Goal: Find specific page/section: Find specific page/section

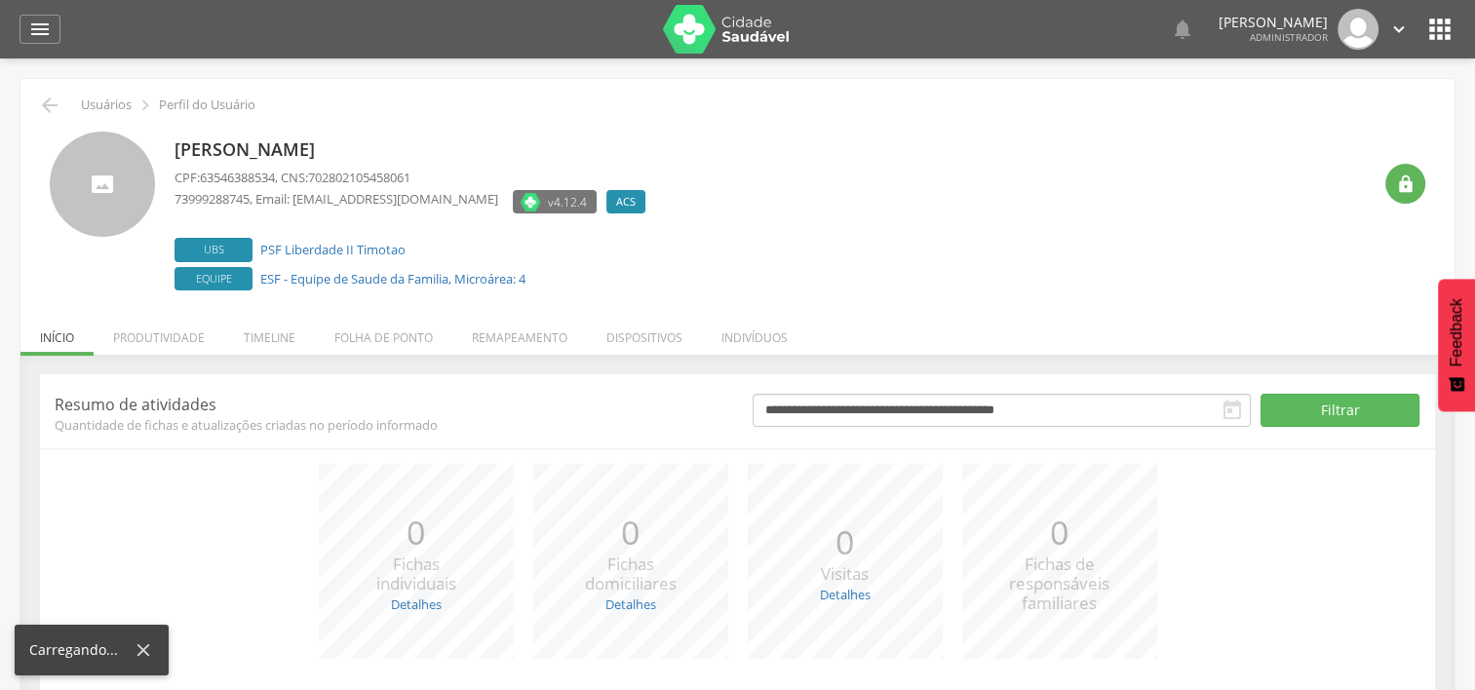
drag, startPoint x: 176, startPoint y: 144, endPoint x: 417, endPoint y: 133, distance: 242.1
click at [417, 133] on div "[PERSON_NAME] CPF: 63546388534 , CNS: 702802105458061 73999288745 , Email: [EMA…" at bounding box center [415, 214] width 481 height 164
copy p "[PERSON_NAME]"
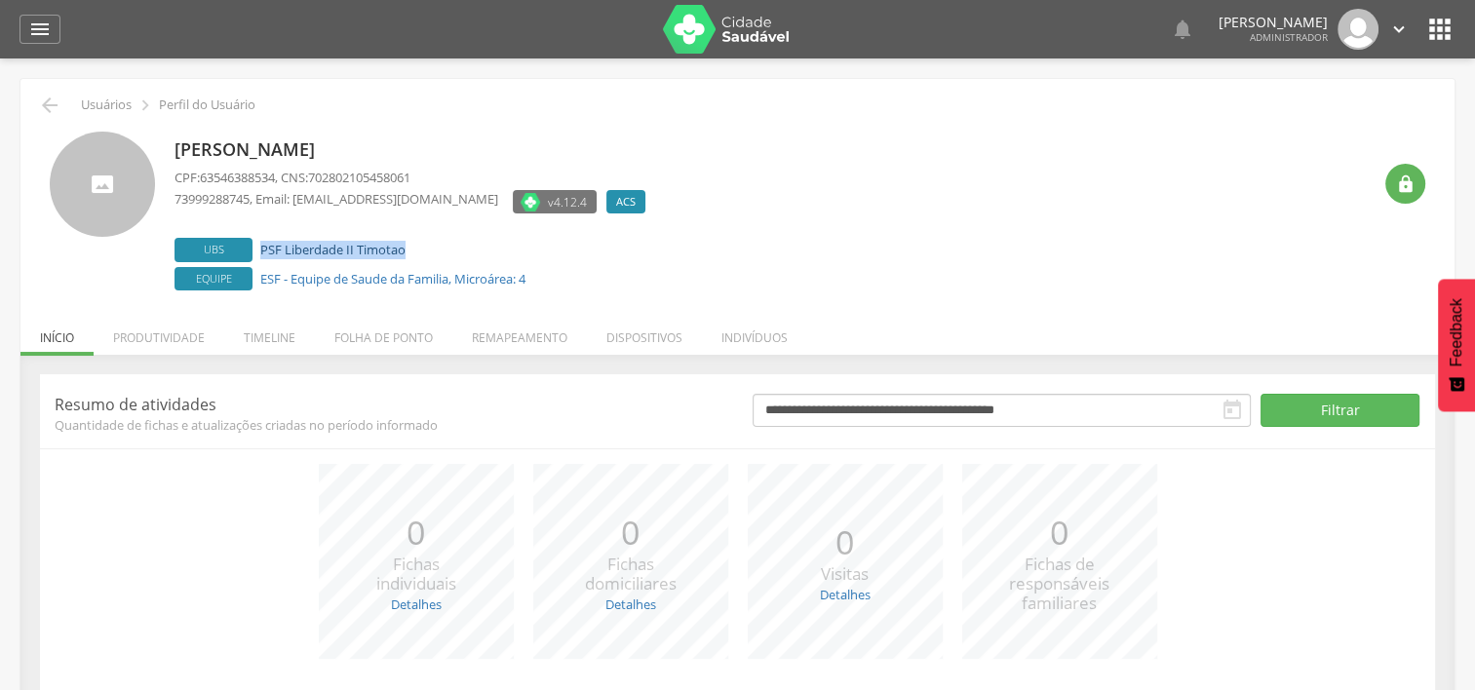
drag, startPoint x: 432, startPoint y: 257, endPoint x: 261, endPoint y: 245, distance: 171.1
click at [261, 245] on label "Ubs PSF Liberdade II Timotao" at bounding box center [415, 250] width 481 height 24
copy link "PSF Liberdade II Timotao"
drag, startPoint x: 538, startPoint y: 279, endPoint x: 257, endPoint y: 276, distance: 280.8
click at [257, 276] on label "Equipe ESF - Equipe de Saude da Familia, Microárea: 4" at bounding box center [415, 279] width 481 height 24
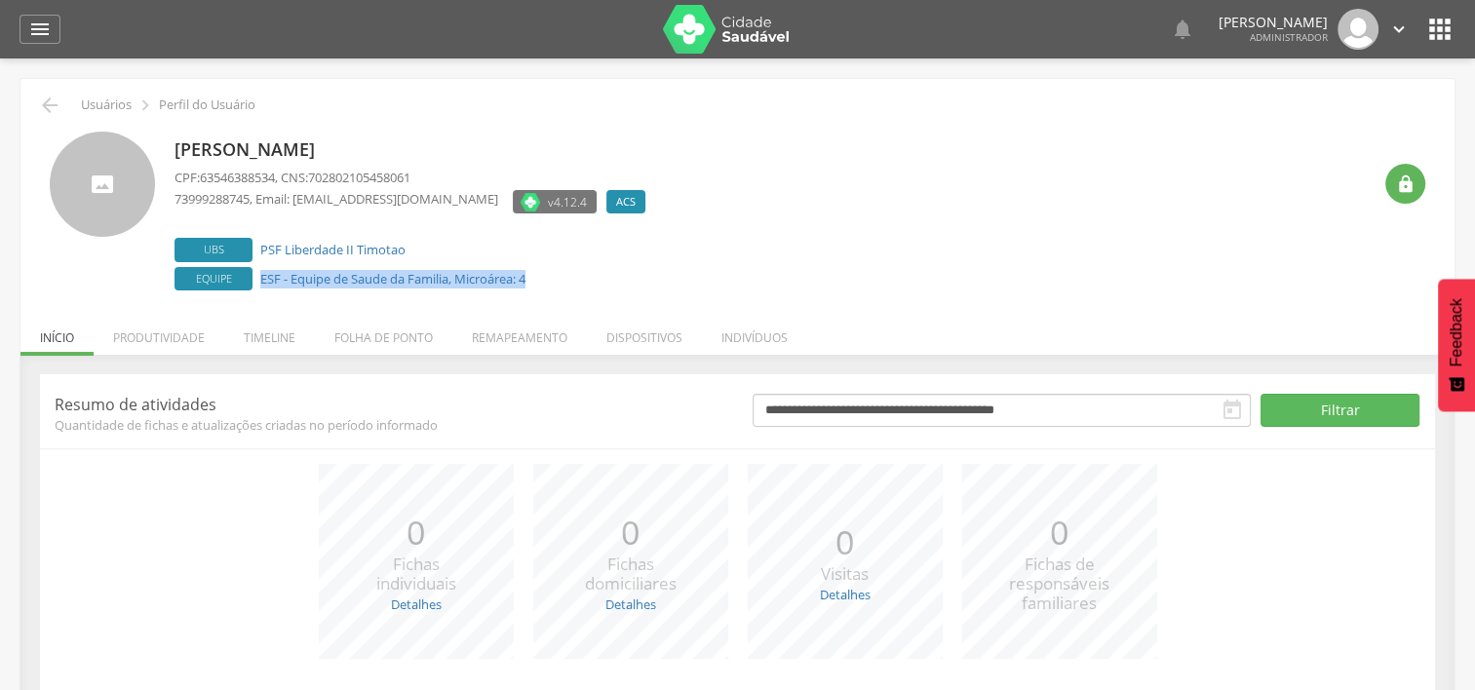
copy link "ESF - Equipe de Saude da Familia, Microárea: 4"
click at [316, 144] on p "Priscila Bom Fim Agra" at bounding box center [412, 149] width 474 height 25
click at [316, 145] on p "Priscila Bom Fim Agra" at bounding box center [412, 149] width 474 height 25
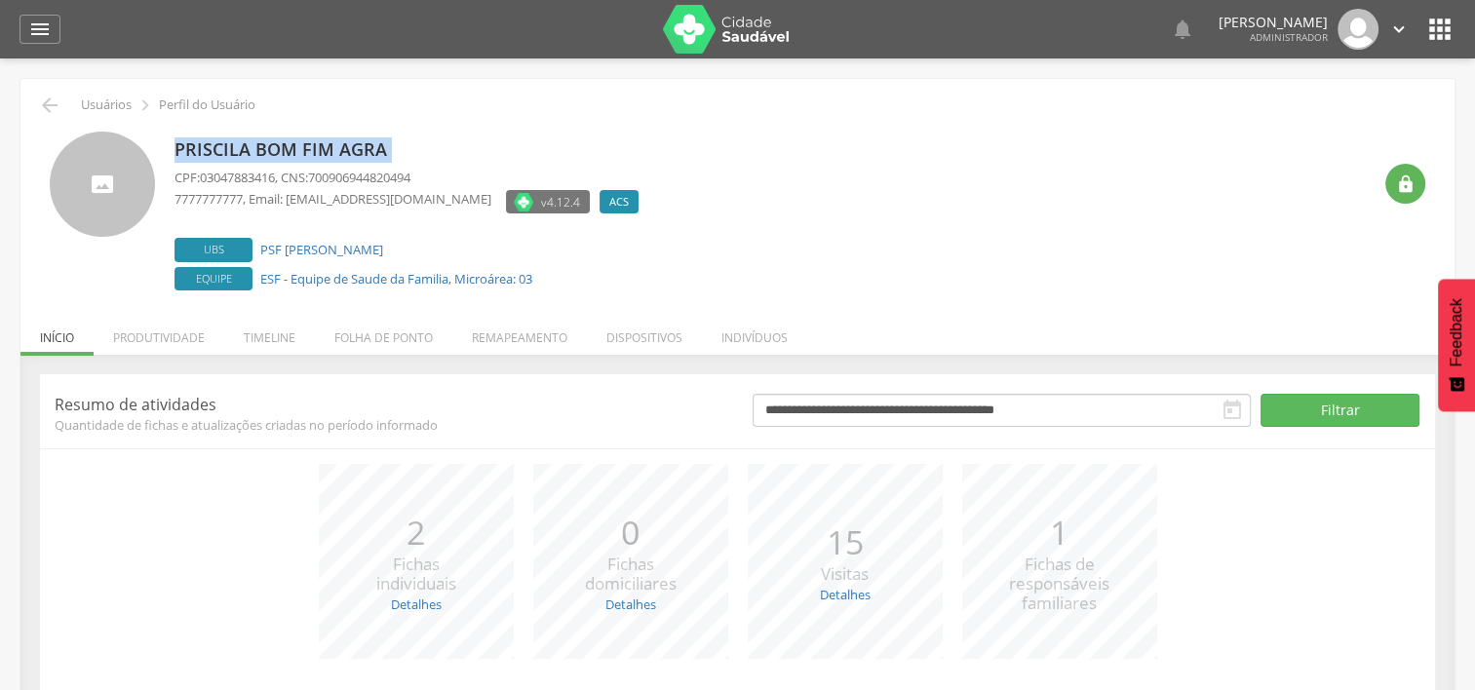
click at [316, 146] on p "Priscila Bom Fim Agra" at bounding box center [412, 149] width 474 height 25
copy div "Priscila Bom Fim Agra"
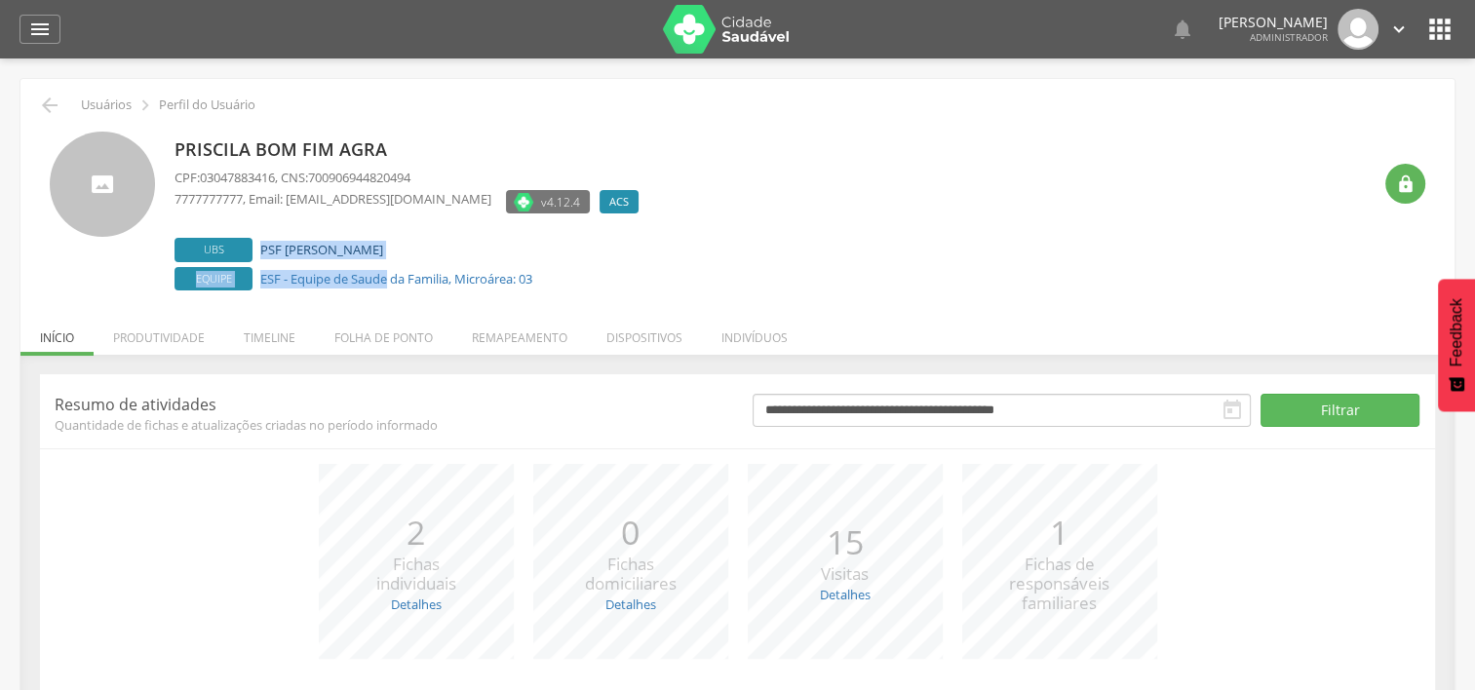
drag, startPoint x: 390, startPoint y: 261, endPoint x: 259, endPoint y: 243, distance: 132.0
click at [259, 243] on div "Ubs PSF Nova Teixeira Equipe ESF - Equipe de Saude da Familia, Microárea: 03" at bounding box center [412, 264] width 474 height 53
drag, startPoint x: 259, startPoint y: 243, endPoint x: 385, endPoint y: 239, distance: 125.8
click at [385, 239] on label "Ubs PSF Nova Teixeira" at bounding box center [412, 250] width 474 height 24
click at [389, 255] on label "Ubs PSF Nova Teixeira" at bounding box center [412, 250] width 474 height 24
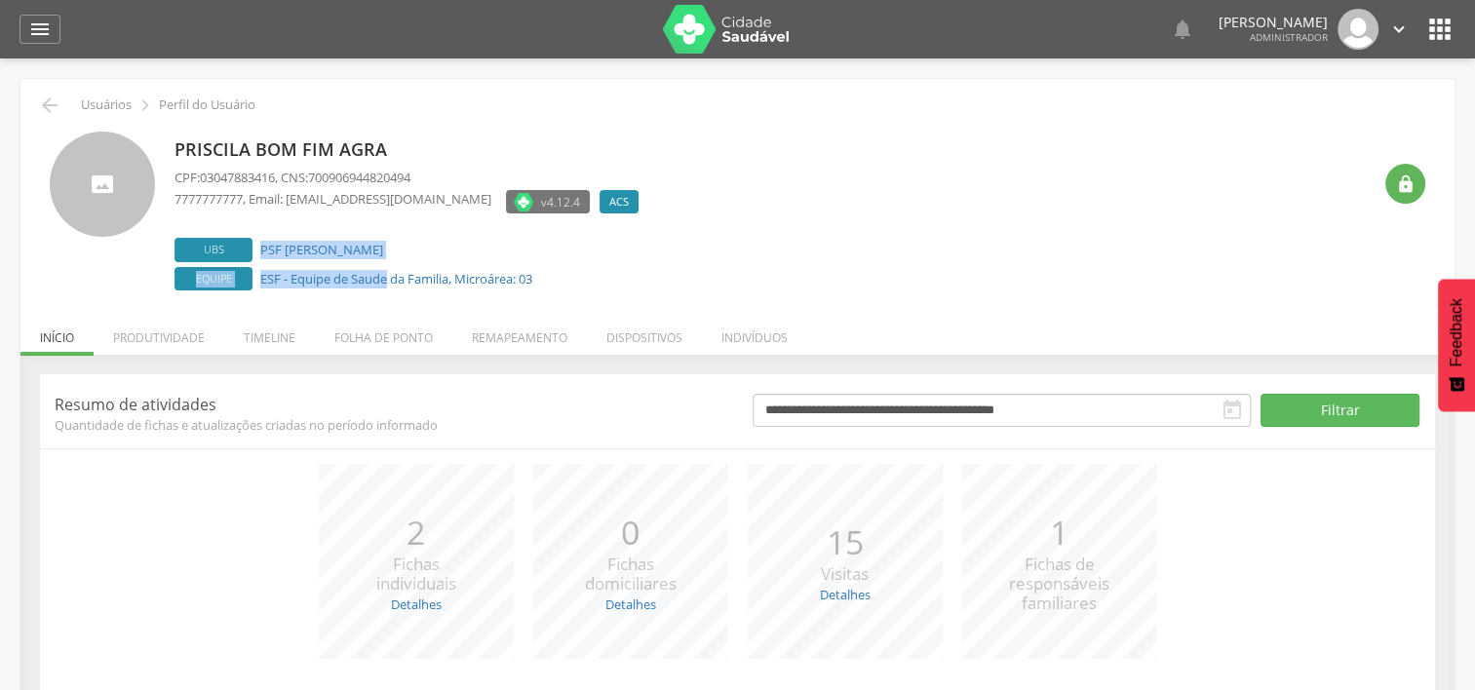
click at [387, 254] on label "Ubs PSF Nova Teixeira" at bounding box center [412, 250] width 474 height 24
drag, startPoint x: 387, startPoint y: 254, endPoint x: 512, endPoint y: 318, distance: 140.4
click at [512, 318] on li "Remapeamento" at bounding box center [519, 333] width 135 height 46
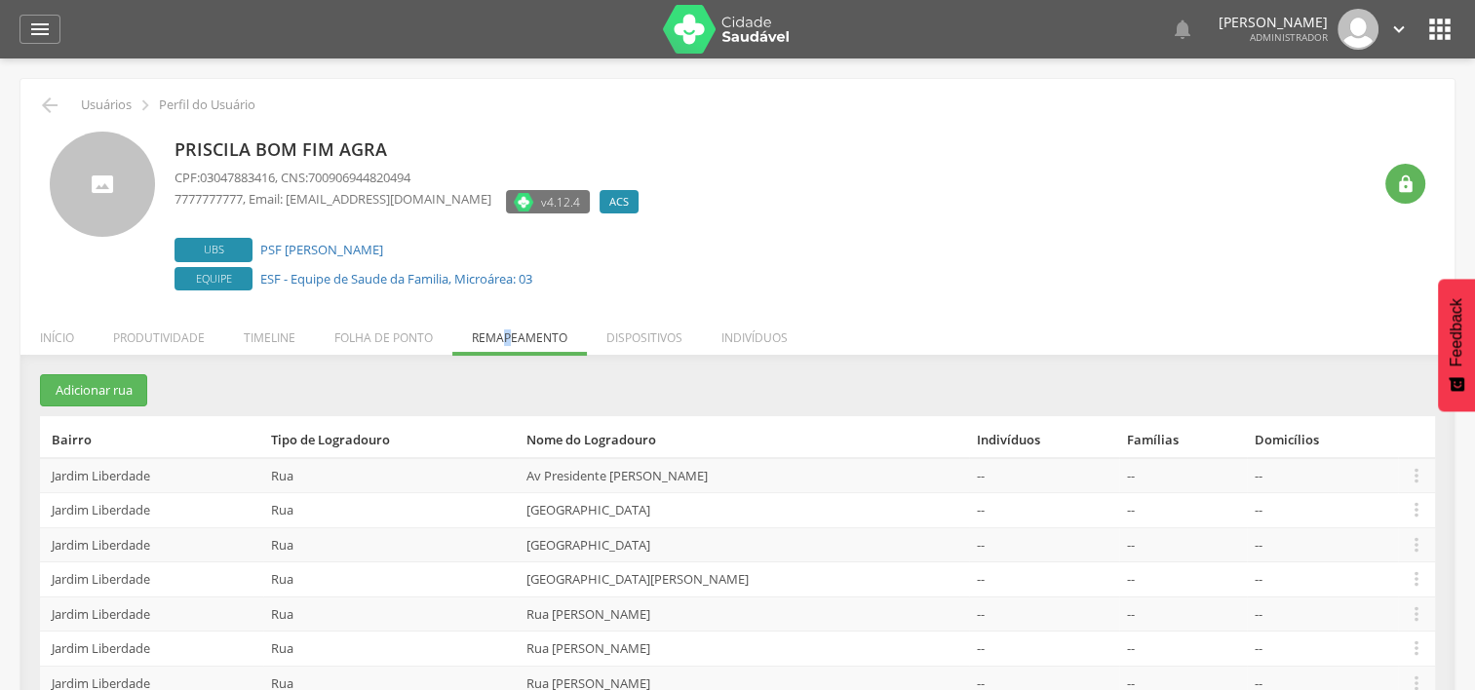
click at [511, 318] on div " Usuários  Perfil do Usuário Priscila Bom Fim Agra CPF: 03047883416 , CNS: 70…" at bounding box center [737, 597] width 1434 height 1036
click at [251, 335] on li "Timeline" at bounding box center [269, 333] width 91 height 46
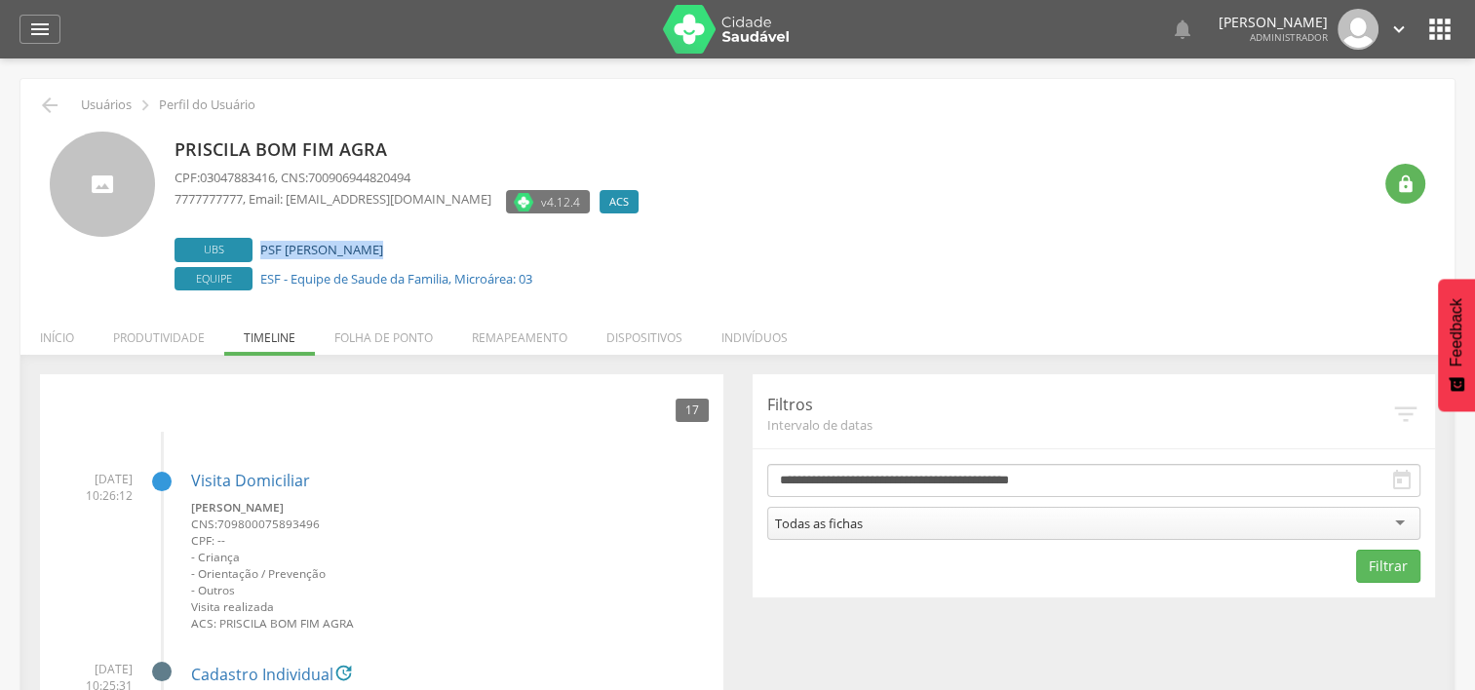
drag, startPoint x: 401, startPoint y: 247, endPoint x: 260, endPoint y: 251, distance: 140.5
click at [260, 251] on label "Ubs PSF Nova Teixeira" at bounding box center [412, 250] width 474 height 24
copy link "PSF Nova Teixeira"
drag, startPoint x: 498, startPoint y: 290, endPoint x: 257, endPoint y: 282, distance: 241.0
click at [257, 282] on label "Equipe ESF - Equipe de Saude da Familia, Microárea: 03" at bounding box center [412, 279] width 474 height 24
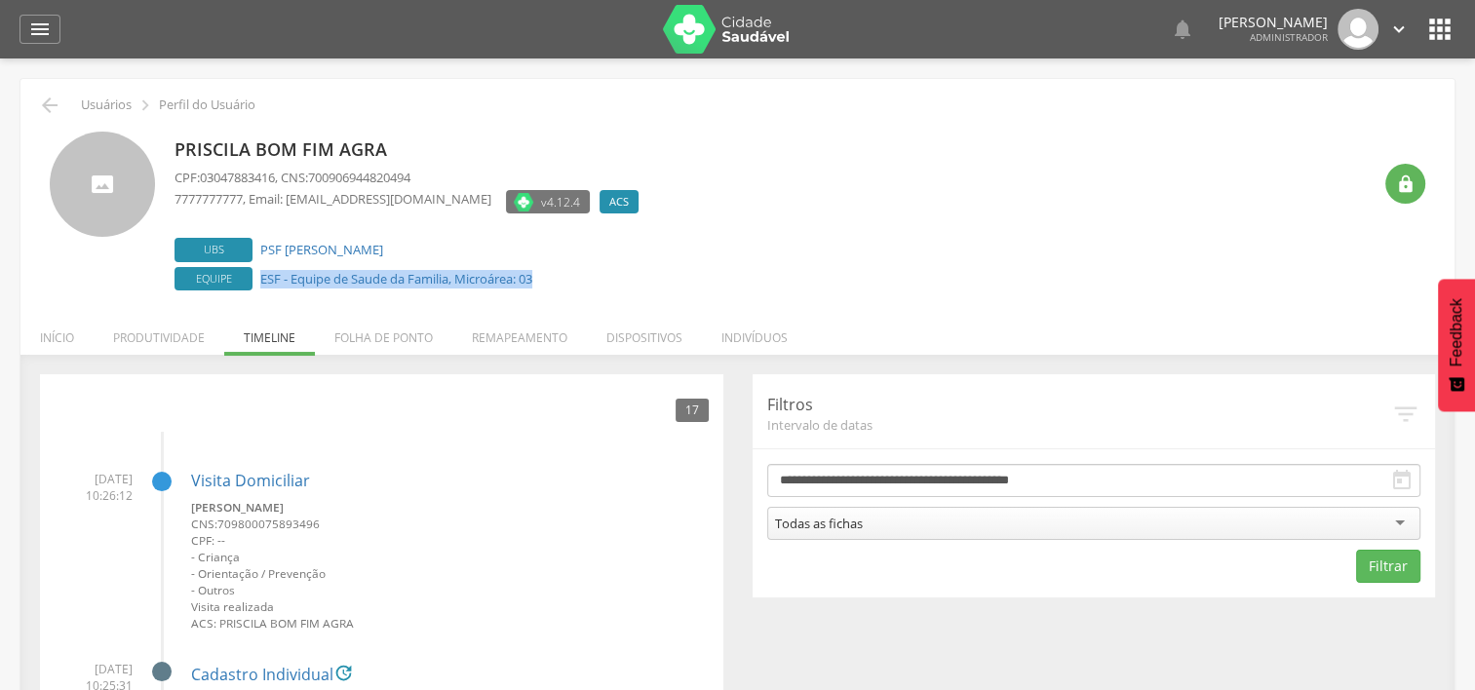
copy link "ESF - Equipe de Saude da Familia, Microárea: 03"
